Goal: Task Accomplishment & Management: Manage account settings

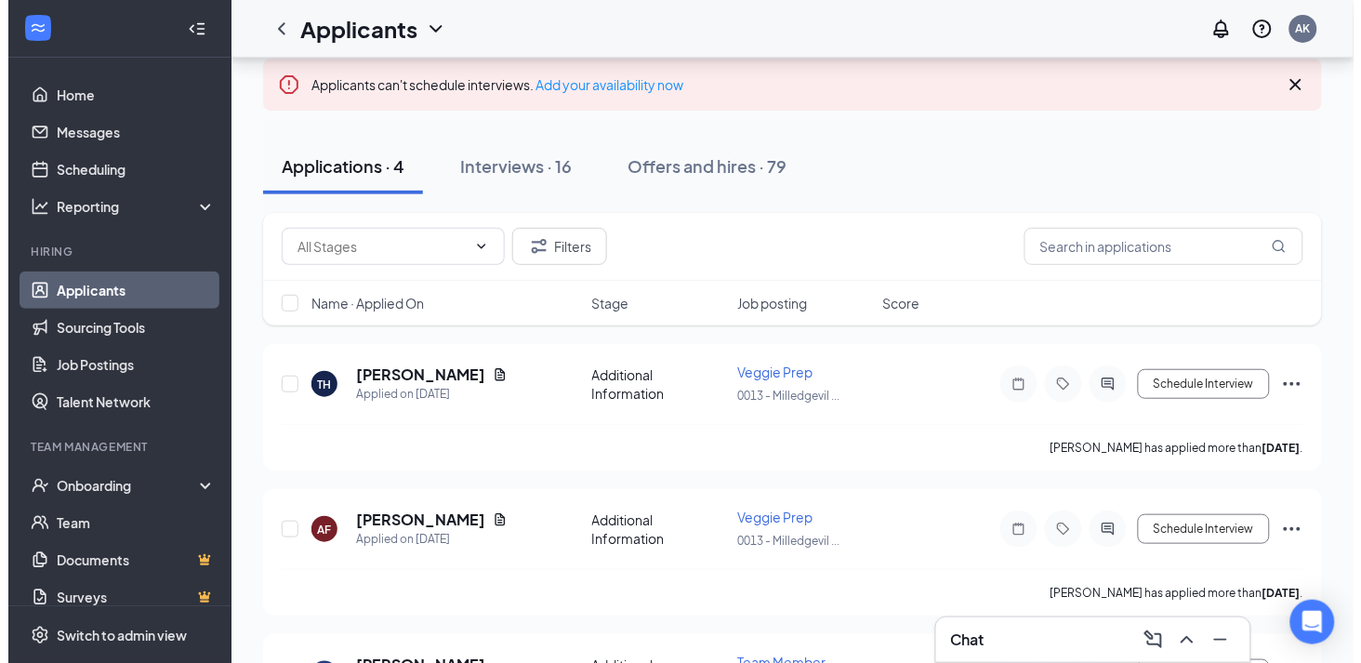
scroll to position [99, 0]
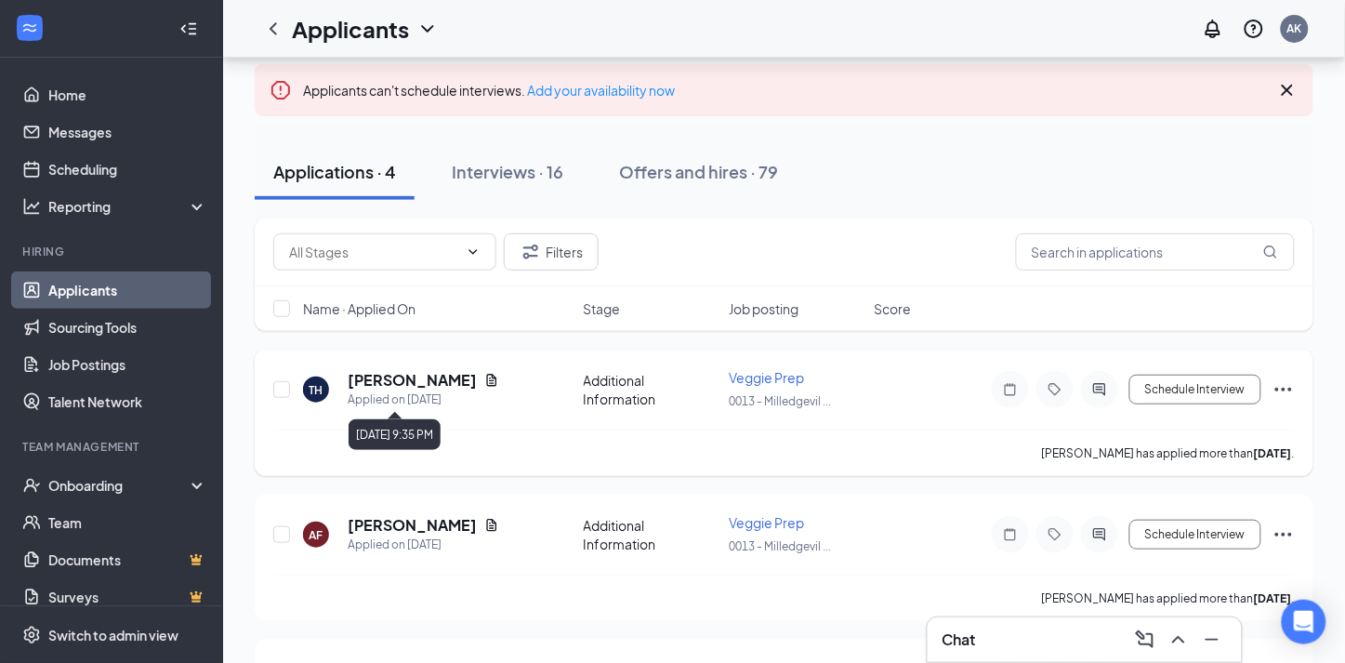
click at [431, 376] on h5 "[PERSON_NAME]" at bounding box center [412, 380] width 129 height 20
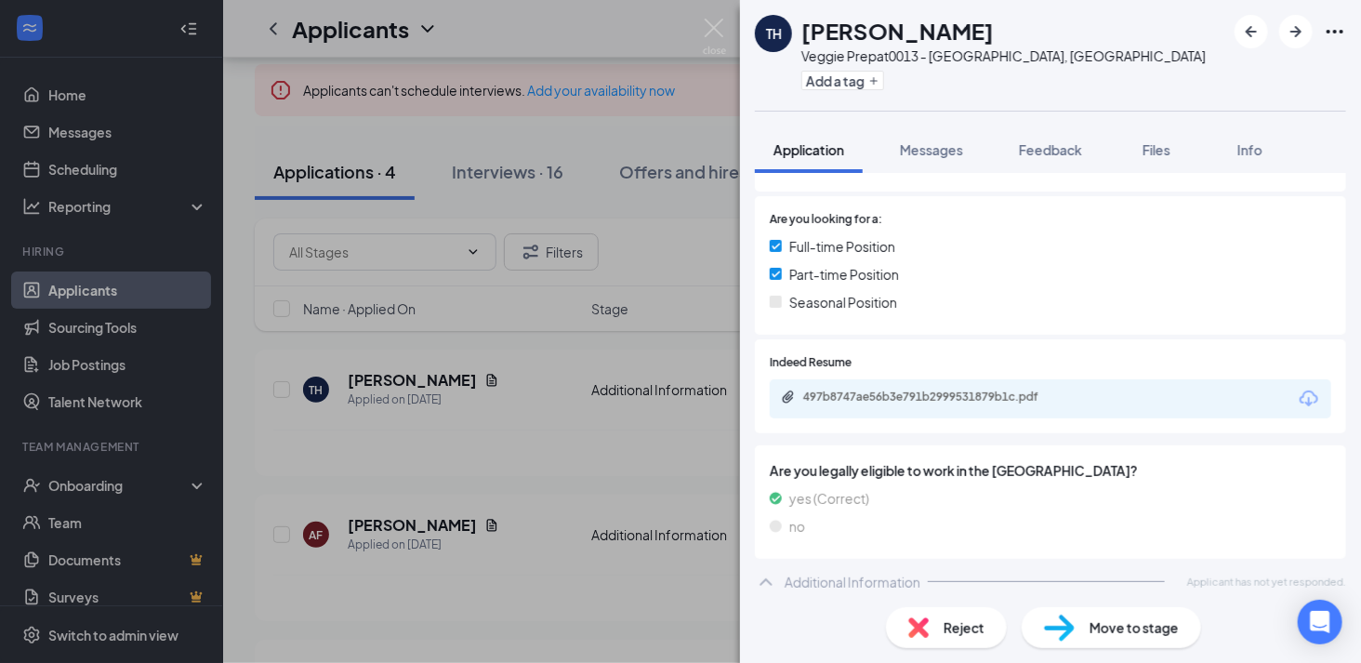
scroll to position [372, 0]
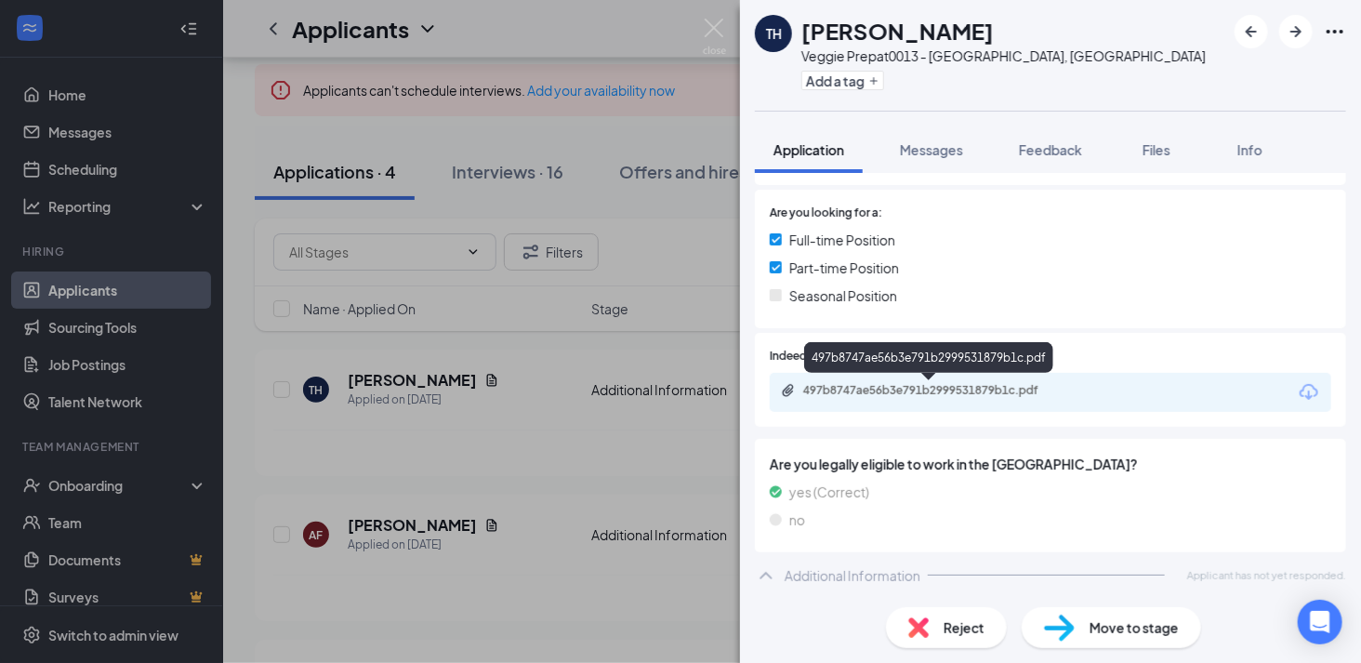
click at [977, 388] on div "497b8747ae56b3e791b2999531879b1c.pdf" at bounding box center [933, 390] width 260 height 15
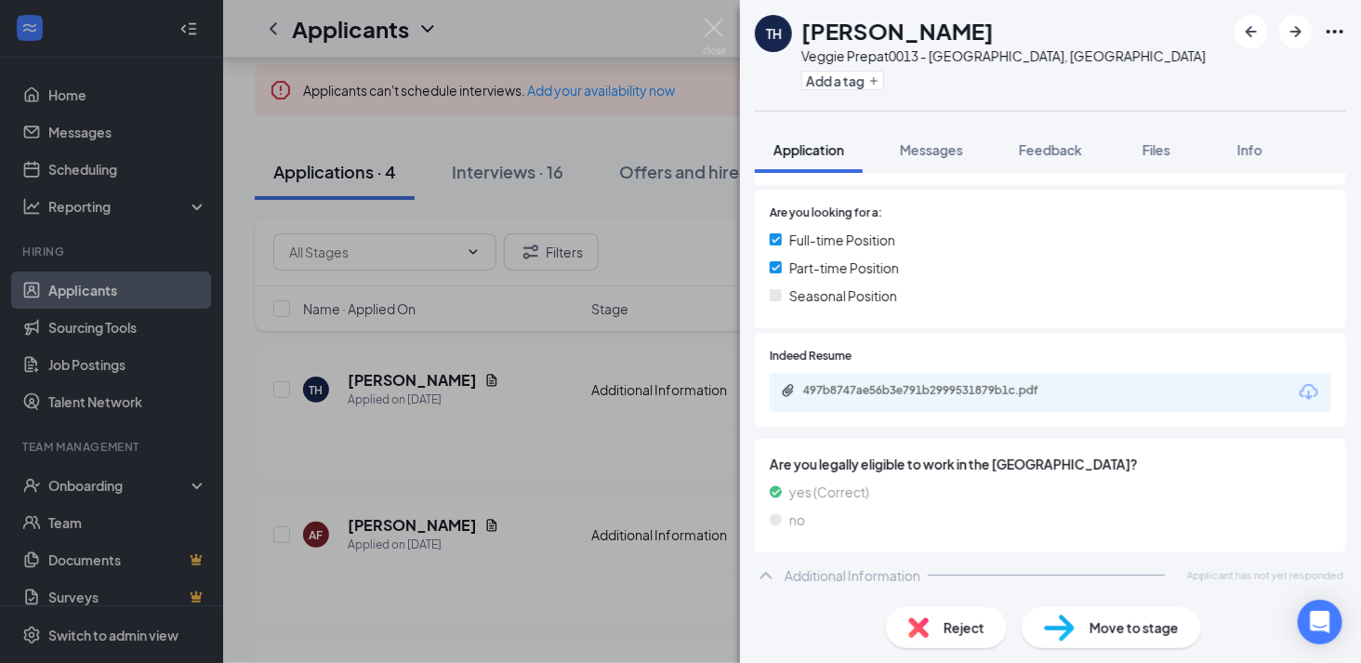
scroll to position [364, 0]
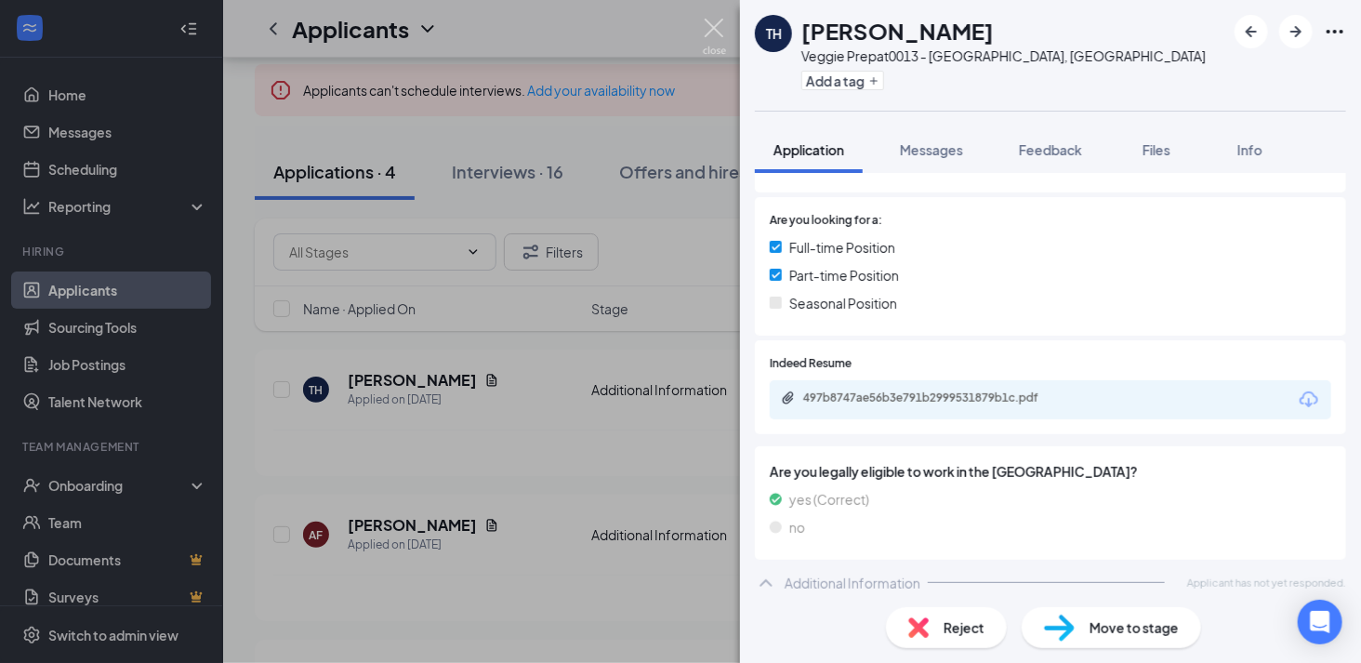
click at [717, 26] on img at bounding box center [714, 37] width 23 height 36
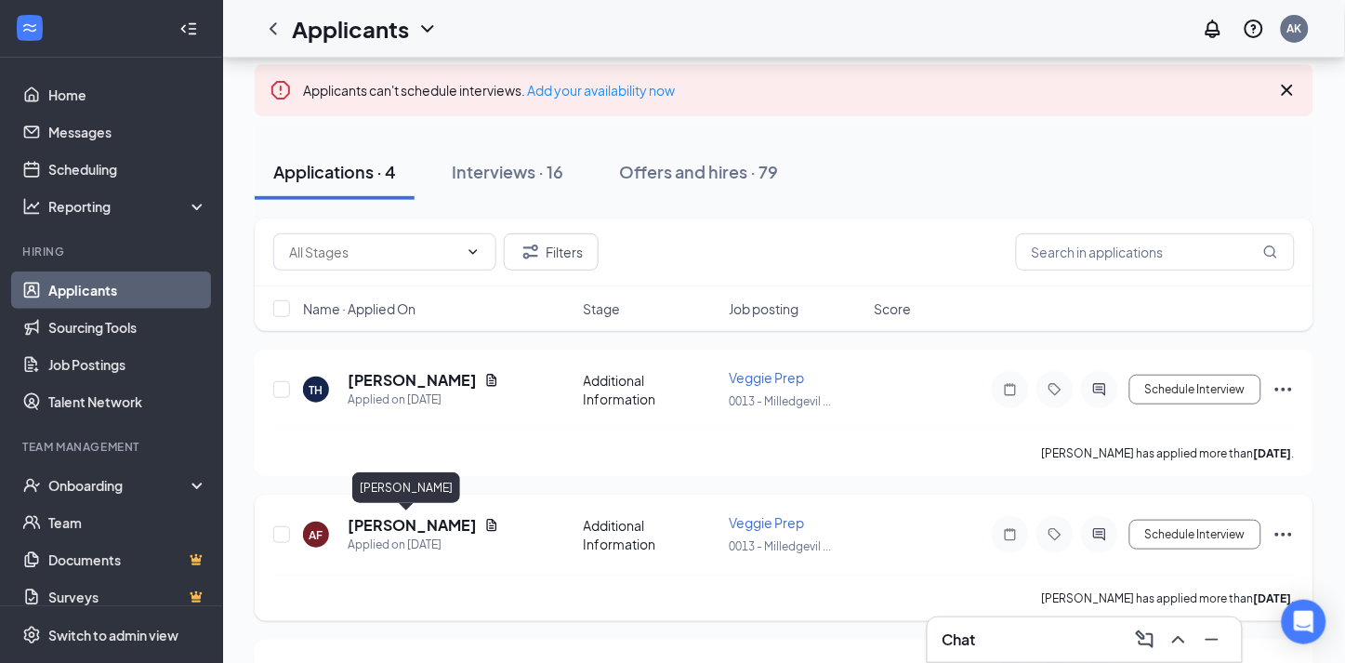
click at [392, 515] on h5 "[PERSON_NAME]" at bounding box center [412, 525] width 129 height 20
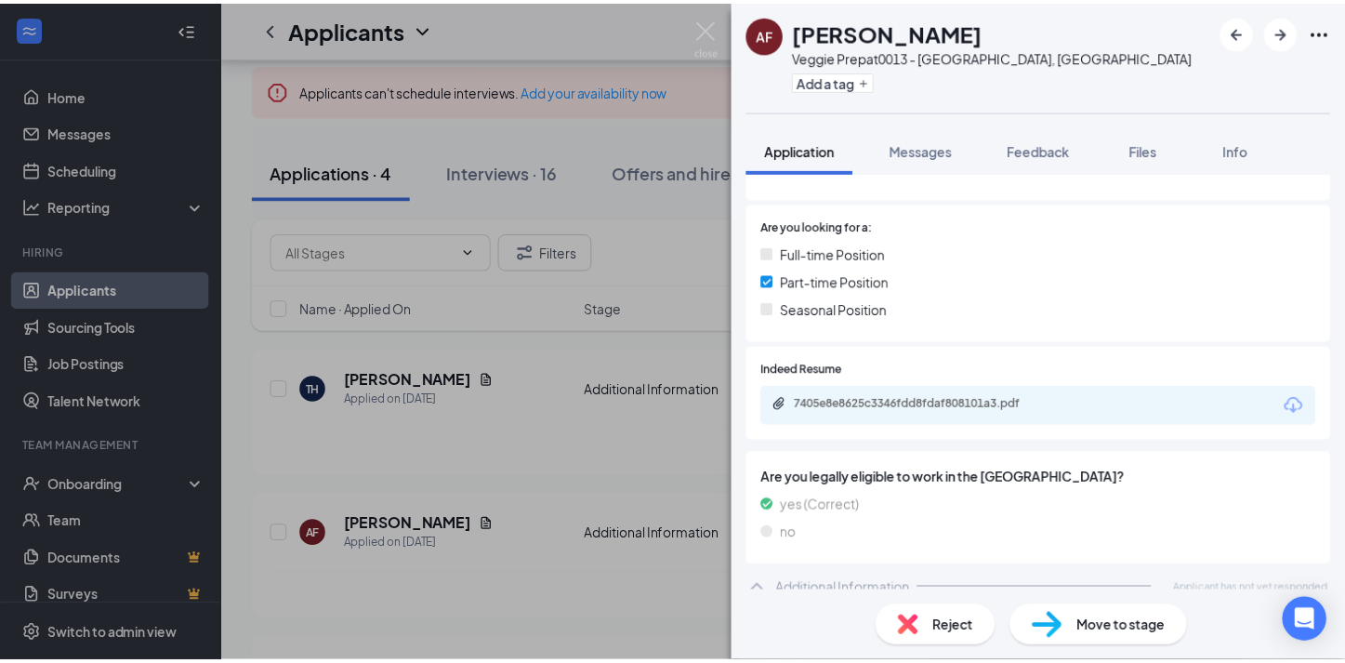
scroll to position [367, 0]
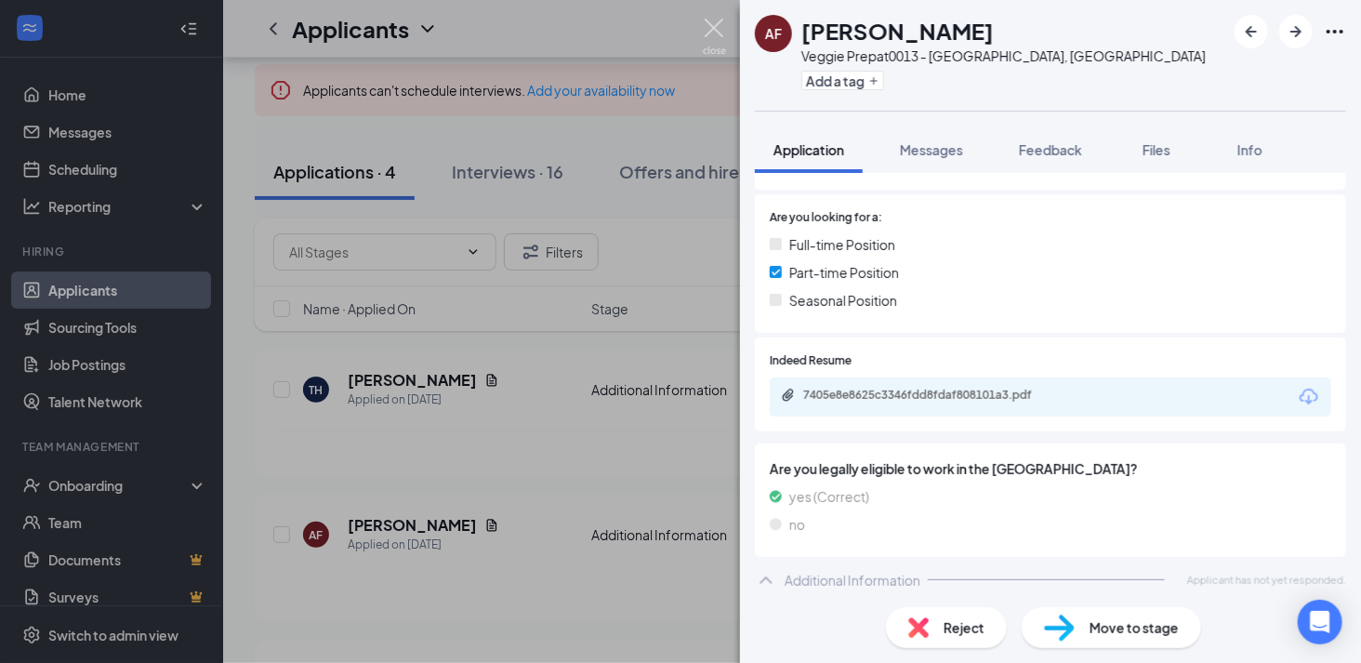
click at [720, 26] on img at bounding box center [714, 37] width 23 height 36
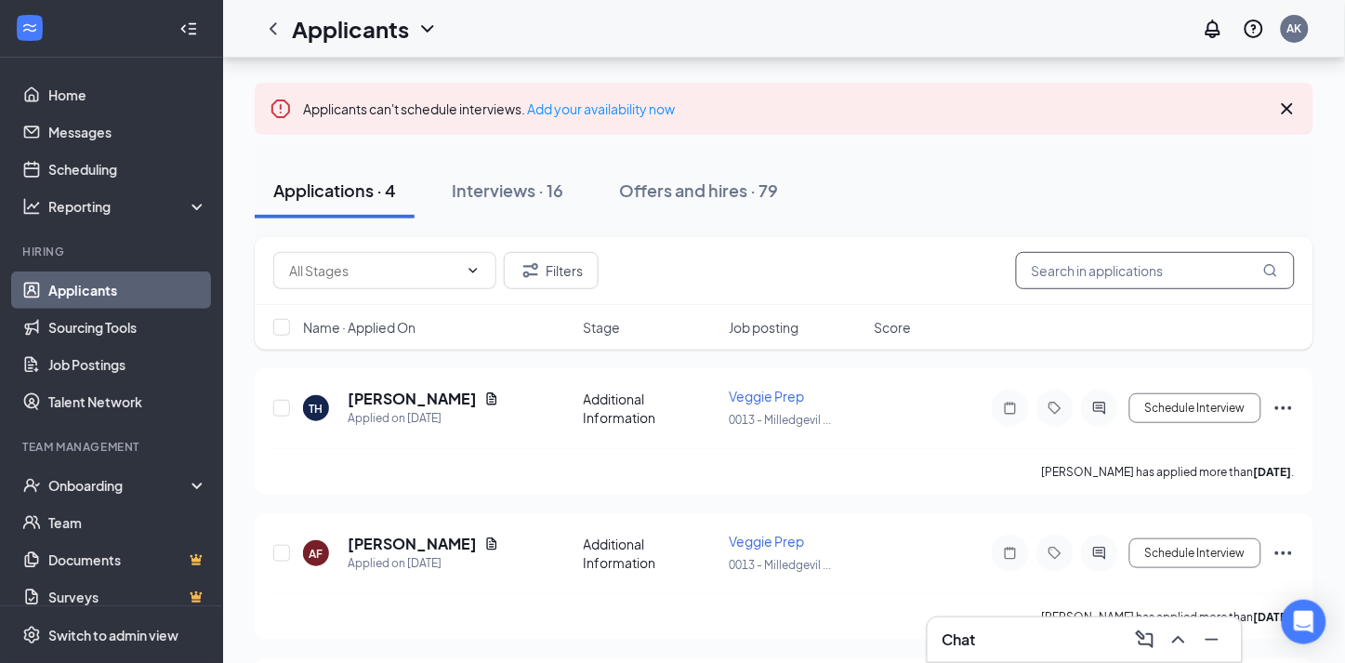
scroll to position [103, 0]
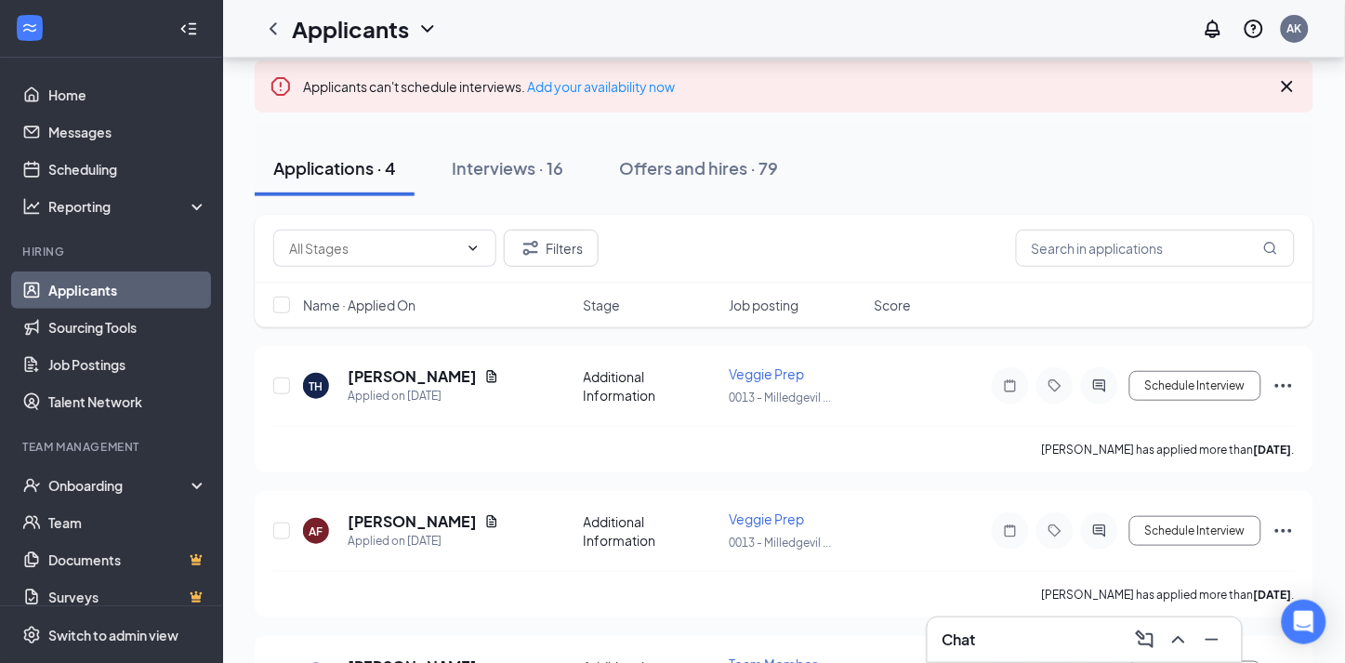
click at [1344, 309] on div "Applicants can't schedule interviews. Add your availability now Applications · …" at bounding box center [784, 441] width 1122 height 975
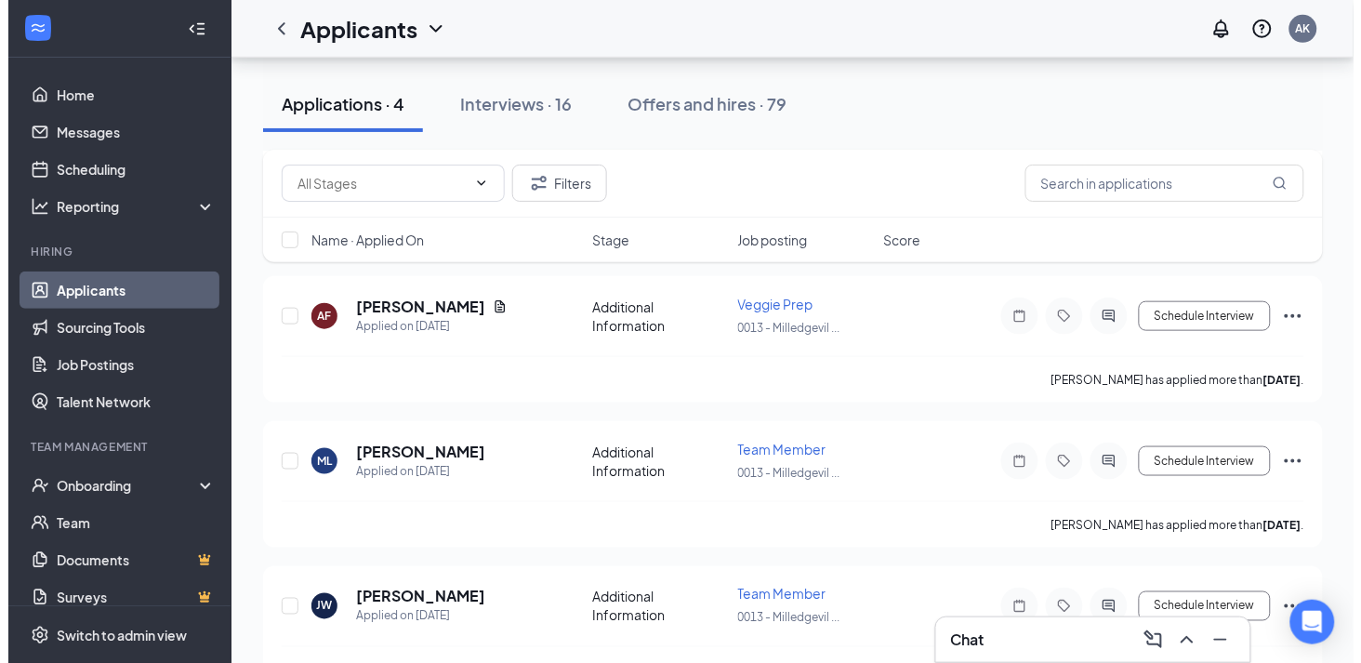
scroll to position [339, 0]
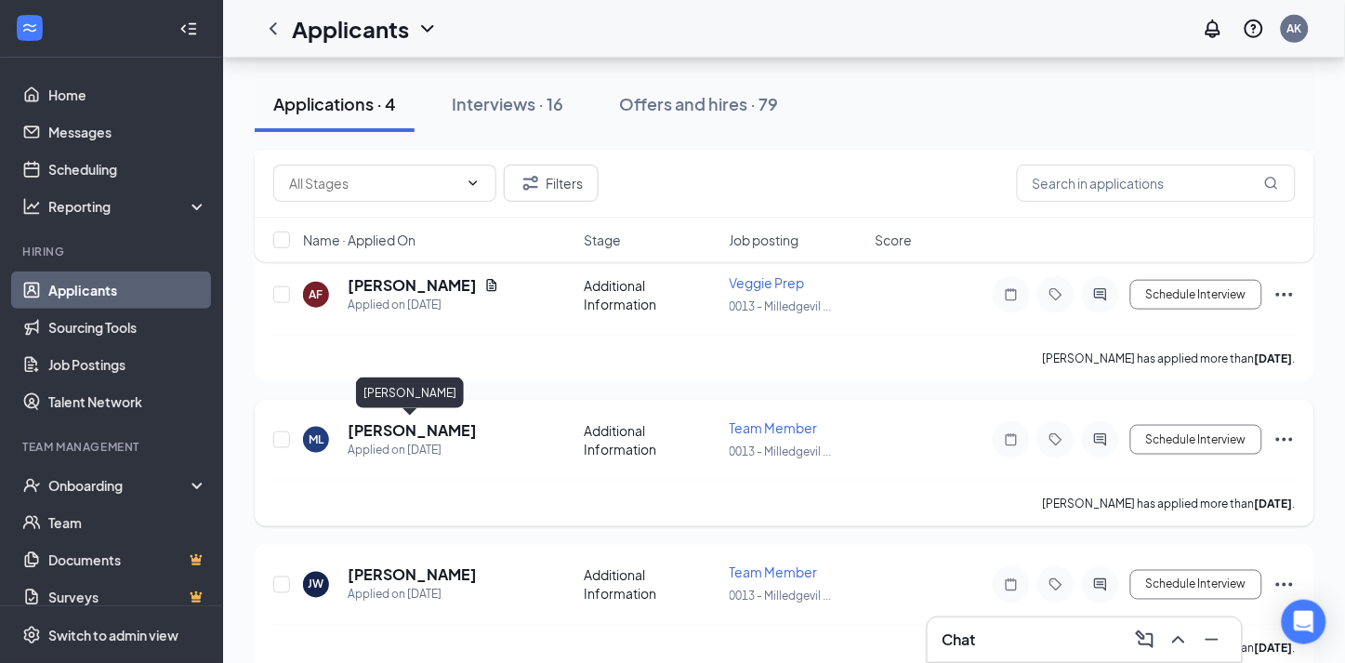
click at [394, 428] on h5 "[PERSON_NAME]" at bounding box center [412, 430] width 129 height 20
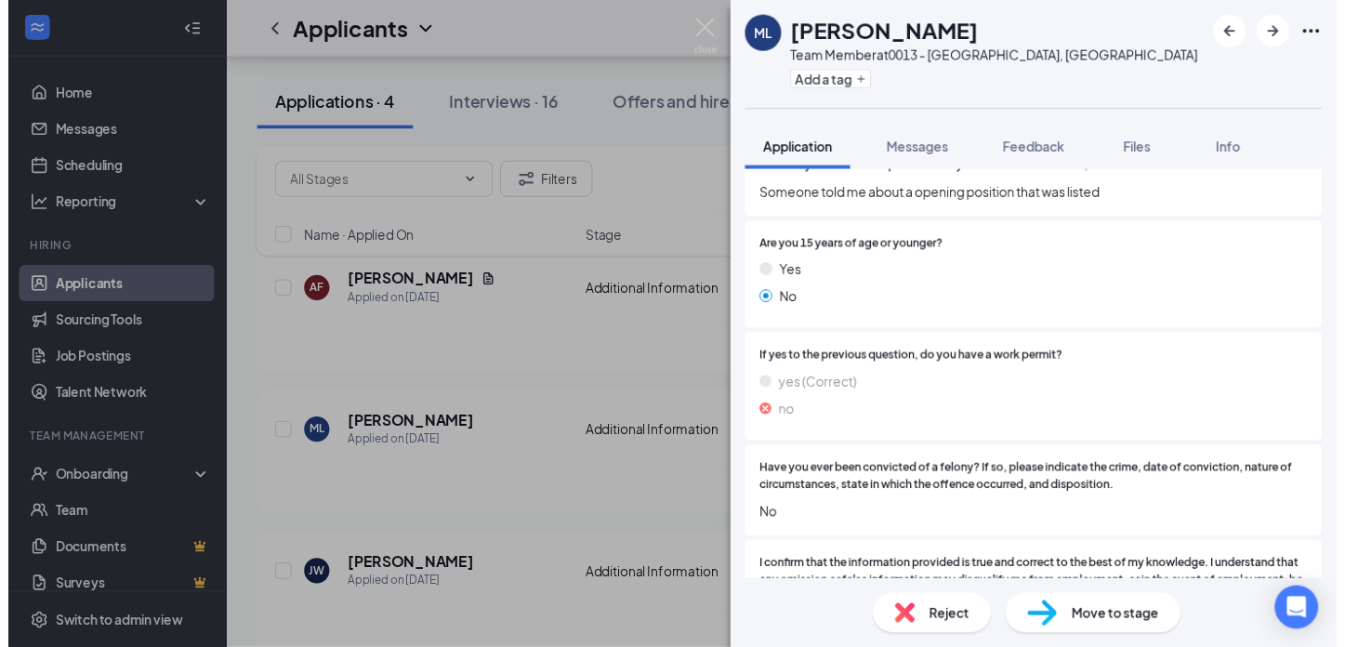
scroll to position [1571, 0]
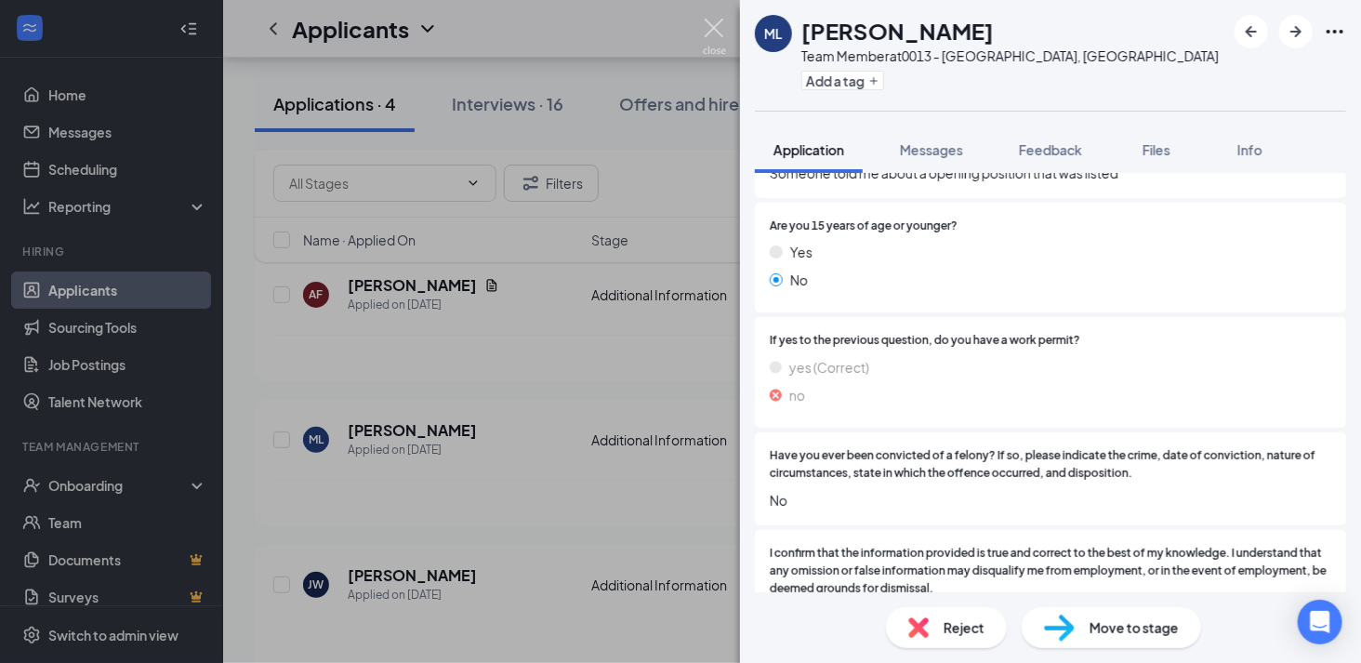
click at [708, 32] on img at bounding box center [714, 37] width 23 height 36
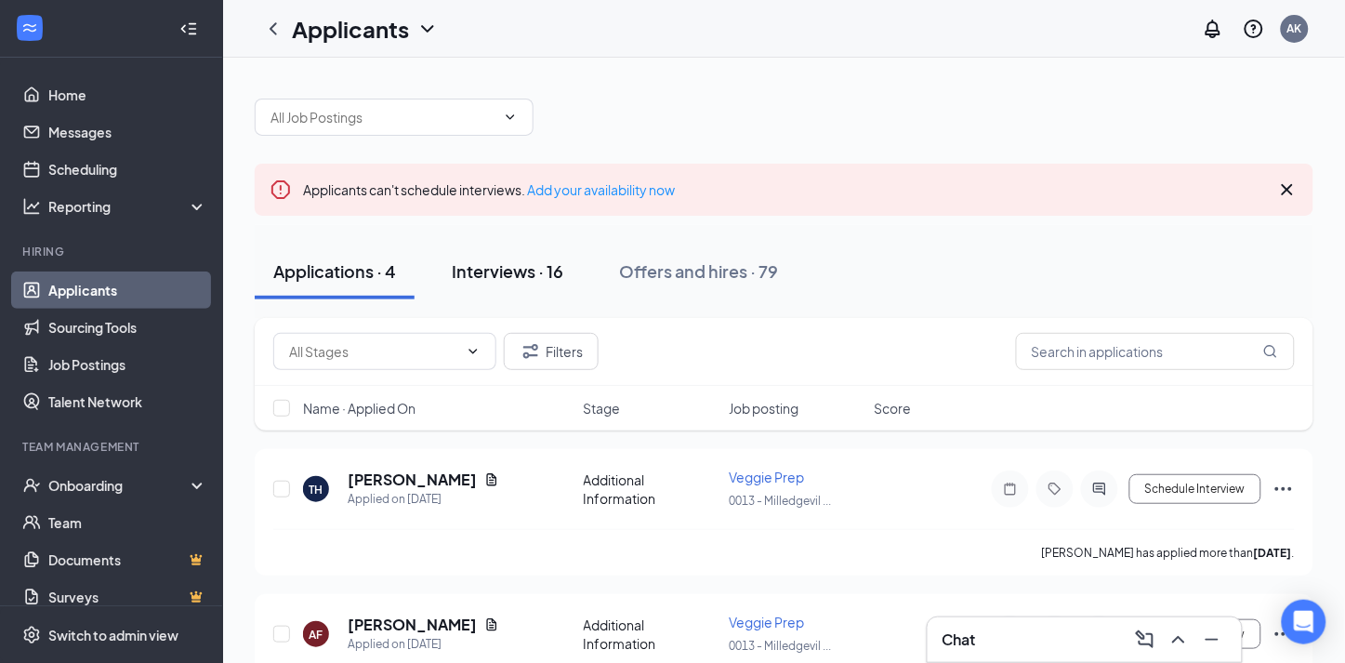
click at [548, 259] on div "Interviews · 16" at bounding box center [508, 270] width 112 height 23
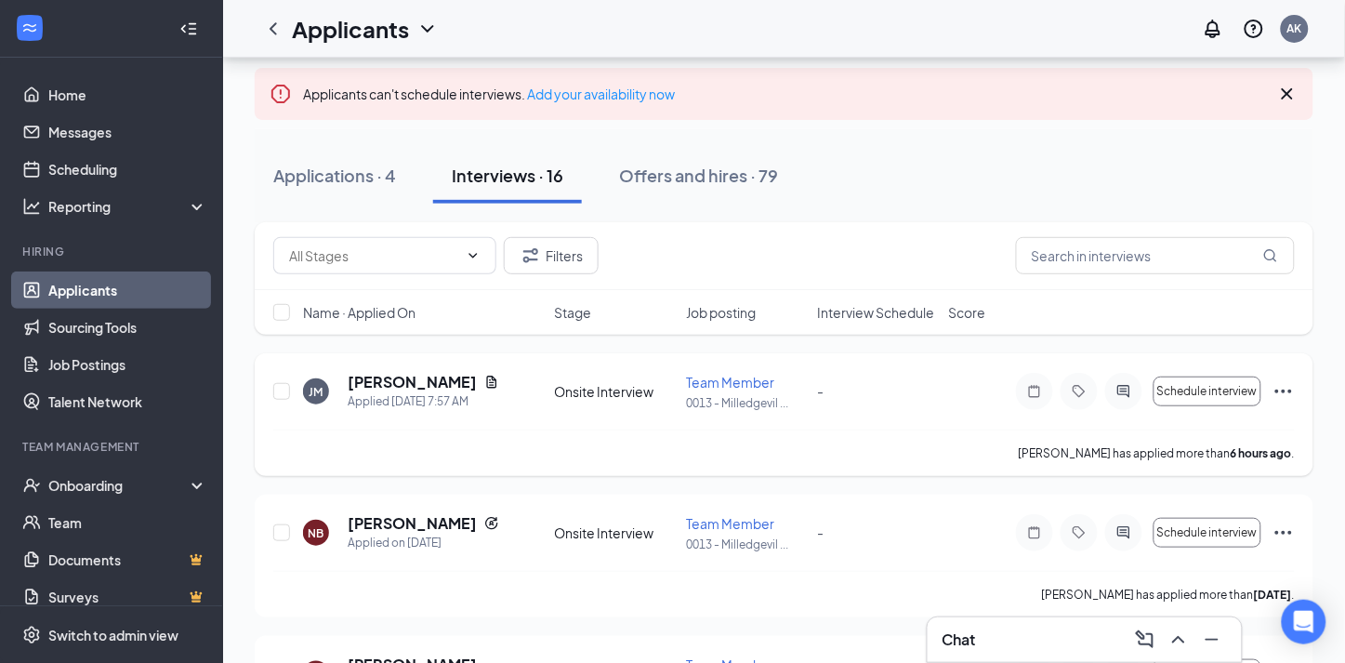
scroll to position [103, 0]
